Goal: Task Accomplishment & Management: Manage account settings

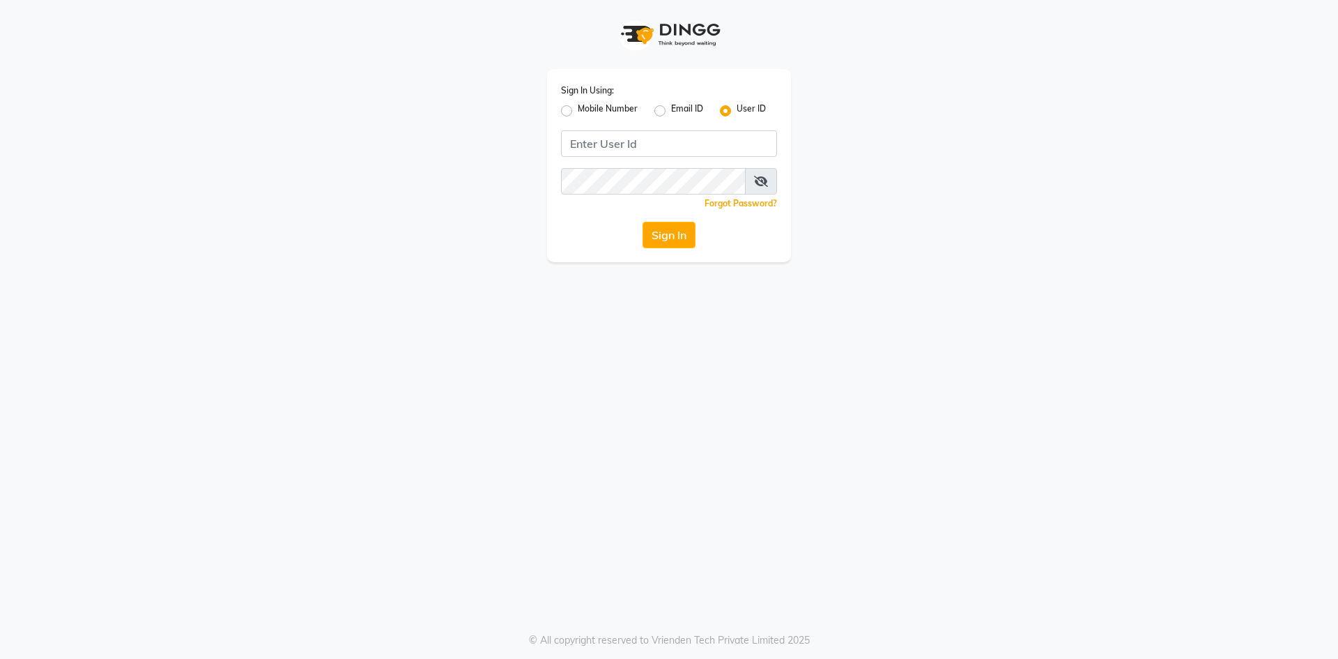
click at [611, 104] on label "Mobile Number" at bounding box center [608, 110] width 60 height 17
click at [587, 104] on input "Mobile Number" at bounding box center [582, 106] width 9 height 9
radio input "true"
radio input "false"
click at [675, 135] on input "Username" at bounding box center [692, 143] width 169 height 26
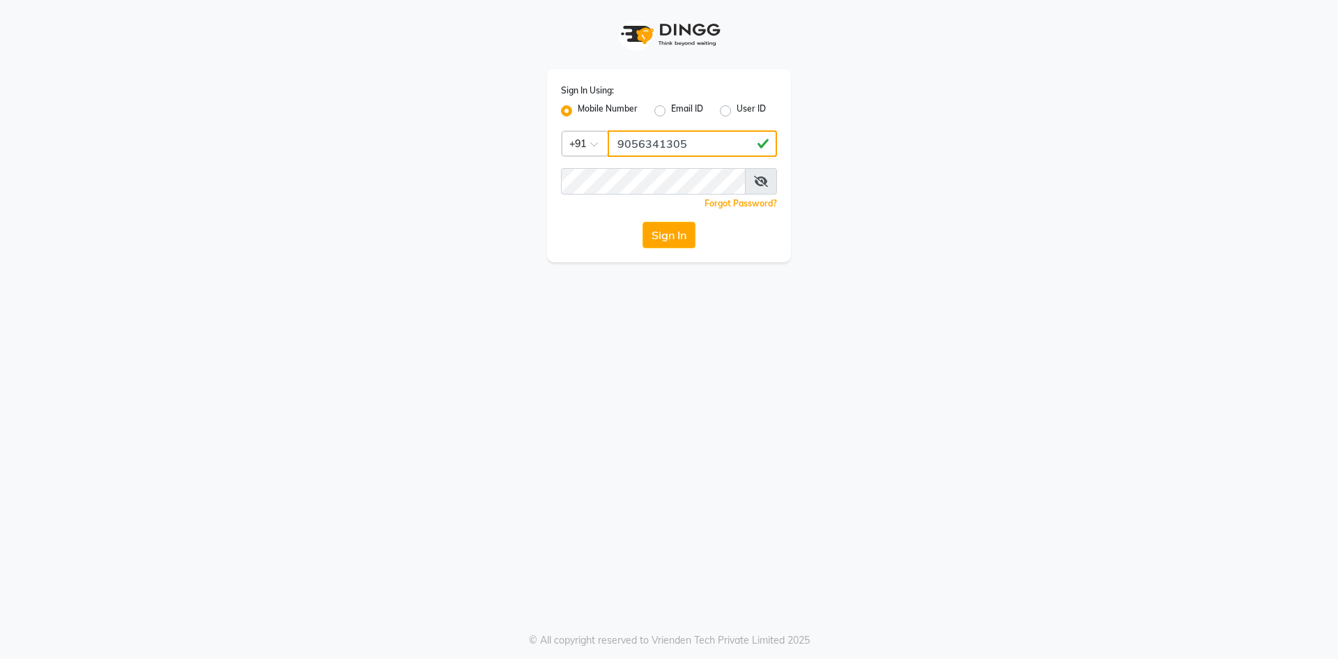
type input "9056341305"
drag, startPoint x: 662, startPoint y: 233, endPoint x: 654, endPoint y: 234, distance: 7.8
click at [659, 234] on button "Sign In" at bounding box center [669, 235] width 53 height 26
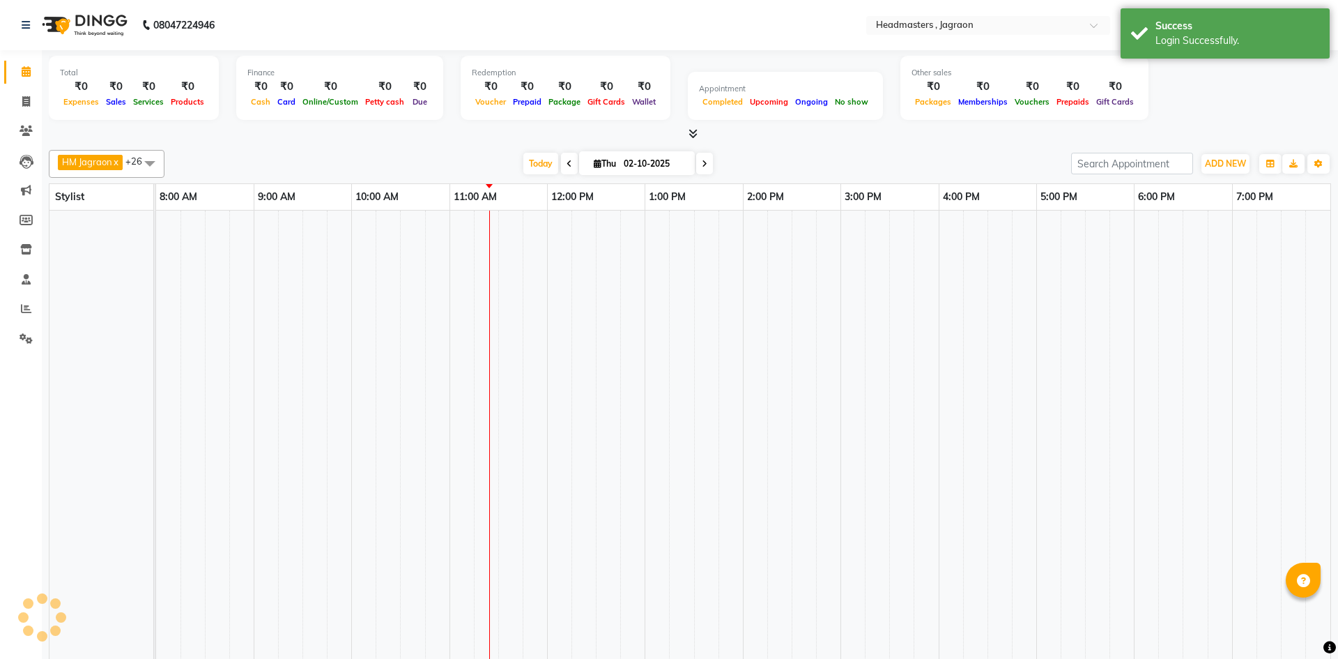
select select "en"
